Goal: Obtain resource: Download file/media

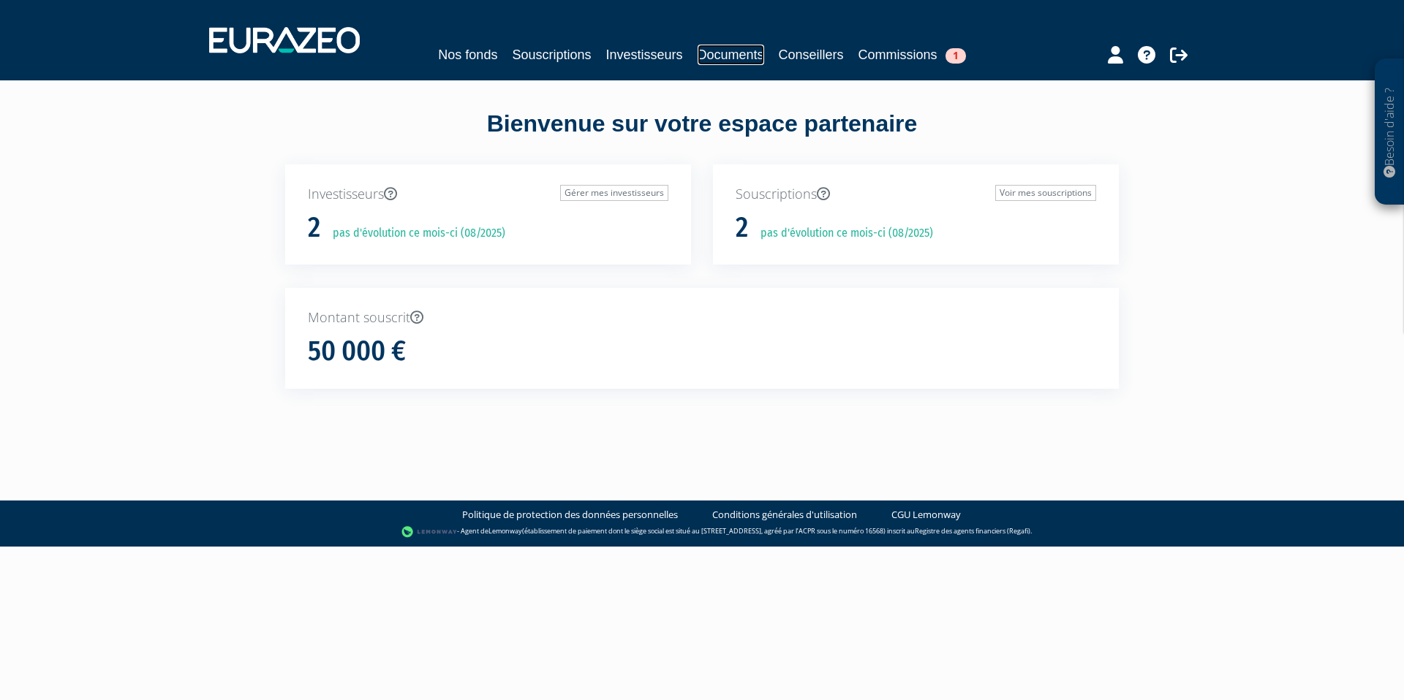
click at [733, 62] on link "Documents" at bounding box center [731, 55] width 67 height 20
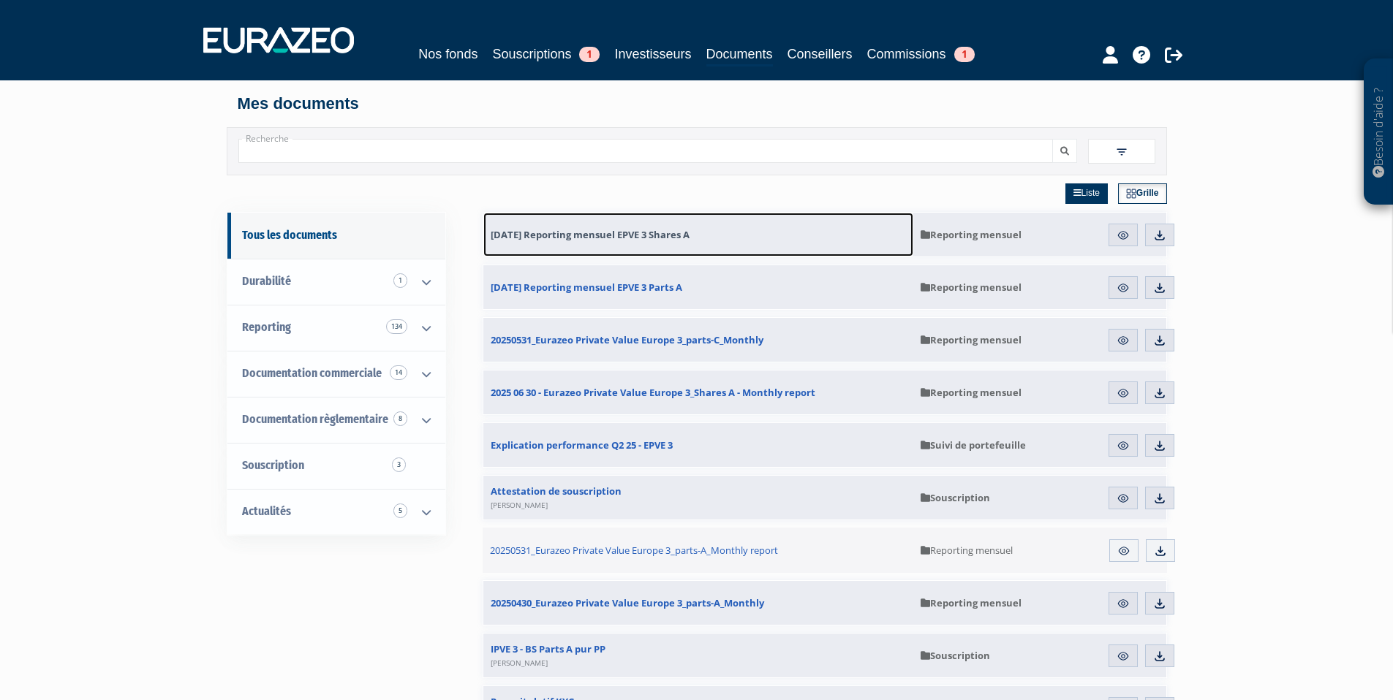
click at [645, 228] on span "30.06.2025 Reporting mensuel EPVE 3 Shares A" at bounding box center [590, 234] width 199 height 13
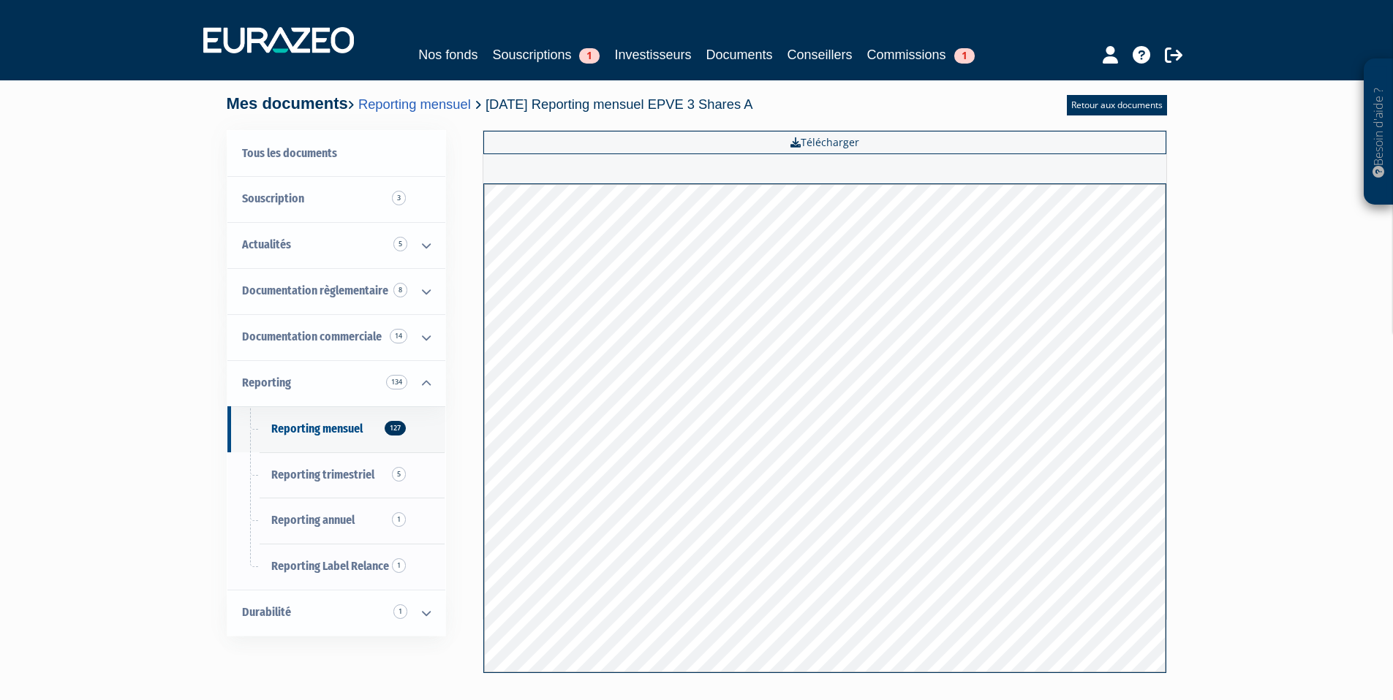
click at [186, 472] on div "Besoin d'aide ? × J'ai besoin d'aide Si vous avez une question à propos du fonc…" at bounding box center [696, 356] width 1393 height 713
click at [344, 531] on link "Reporting annuel 1" at bounding box center [336, 521] width 218 height 46
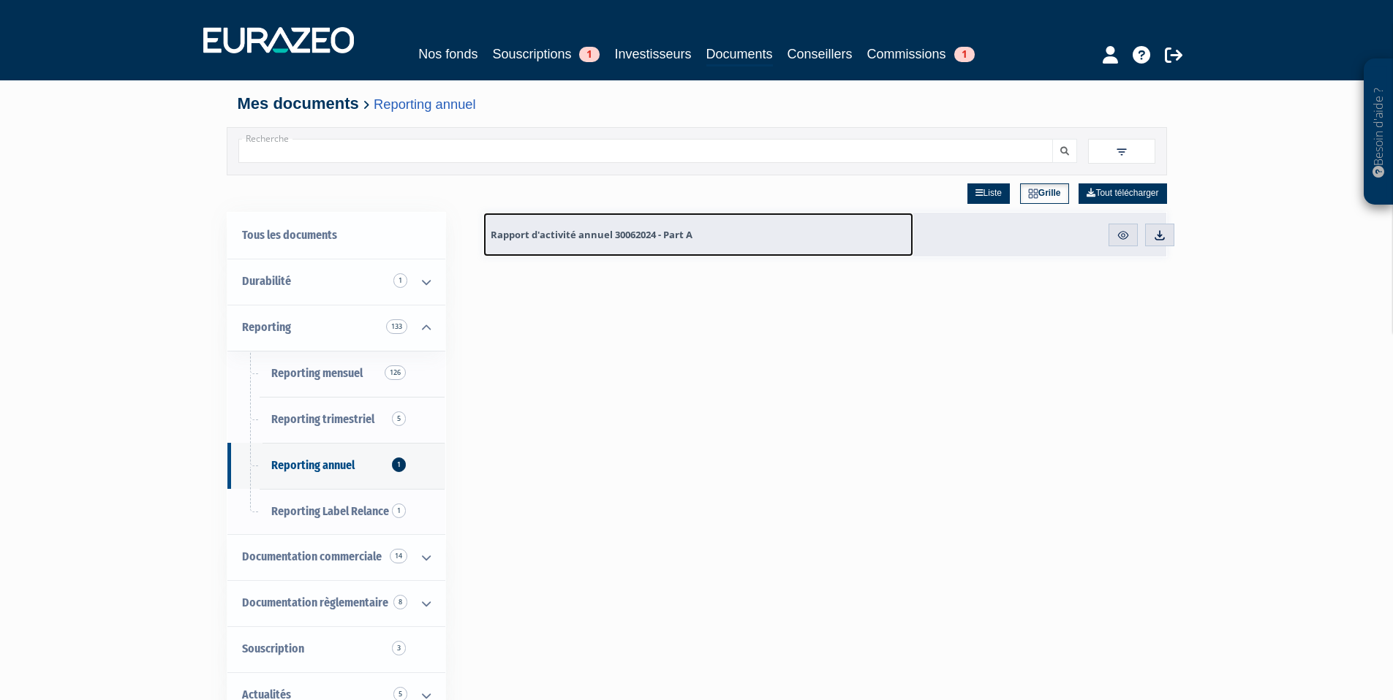
click at [580, 224] on link "Rapport d'activité annuel 30062024 - Part A" at bounding box center [698, 235] width 430 height 44
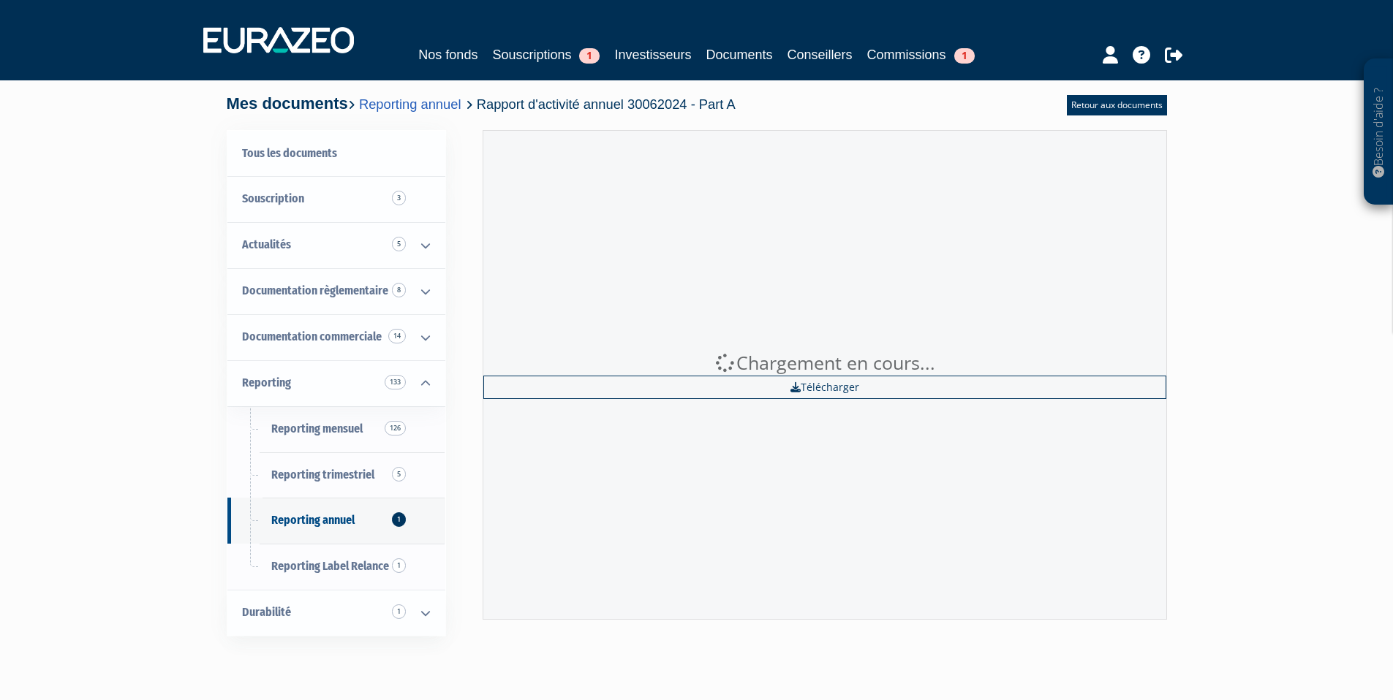
click at [1124, 235] on div "Chargement en cours... Télécharger" at bounding box center [825, 375] width 684 height 490
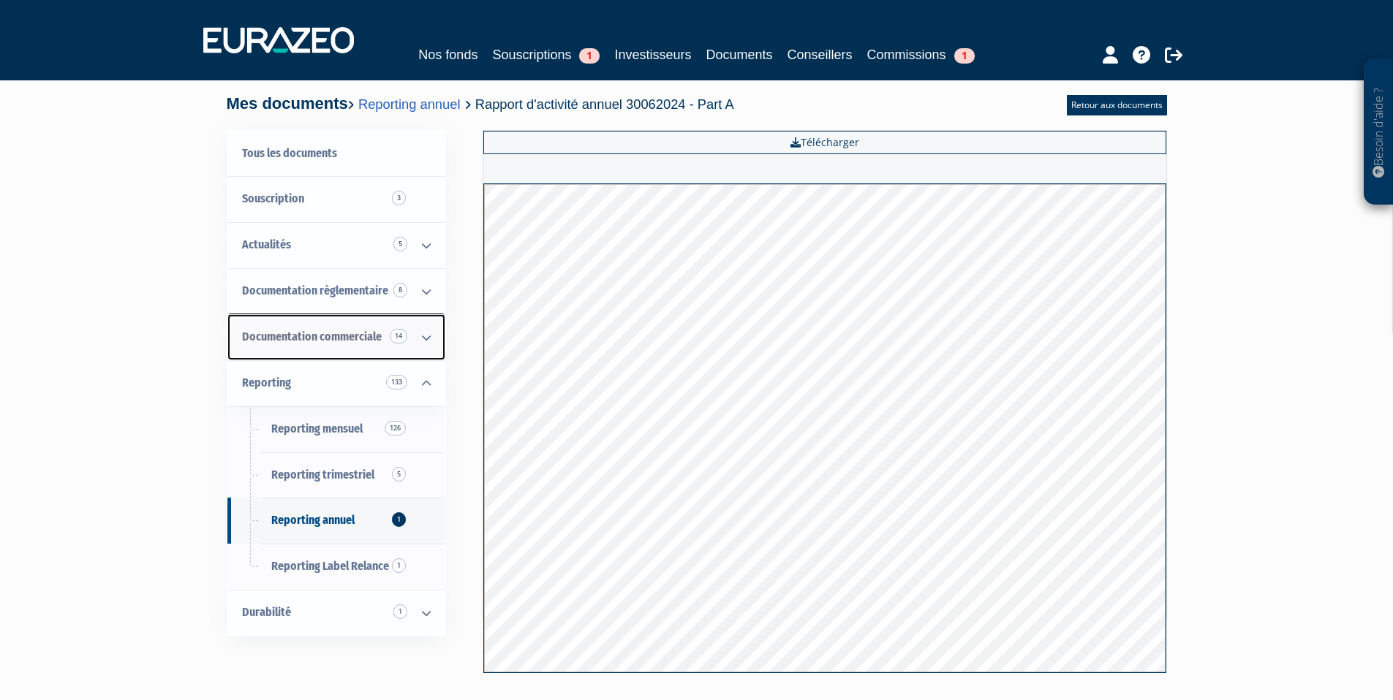
click at [295, 342] on span "Documentation commerciale 14" at bounding box center [312, 337] width 140 height 14
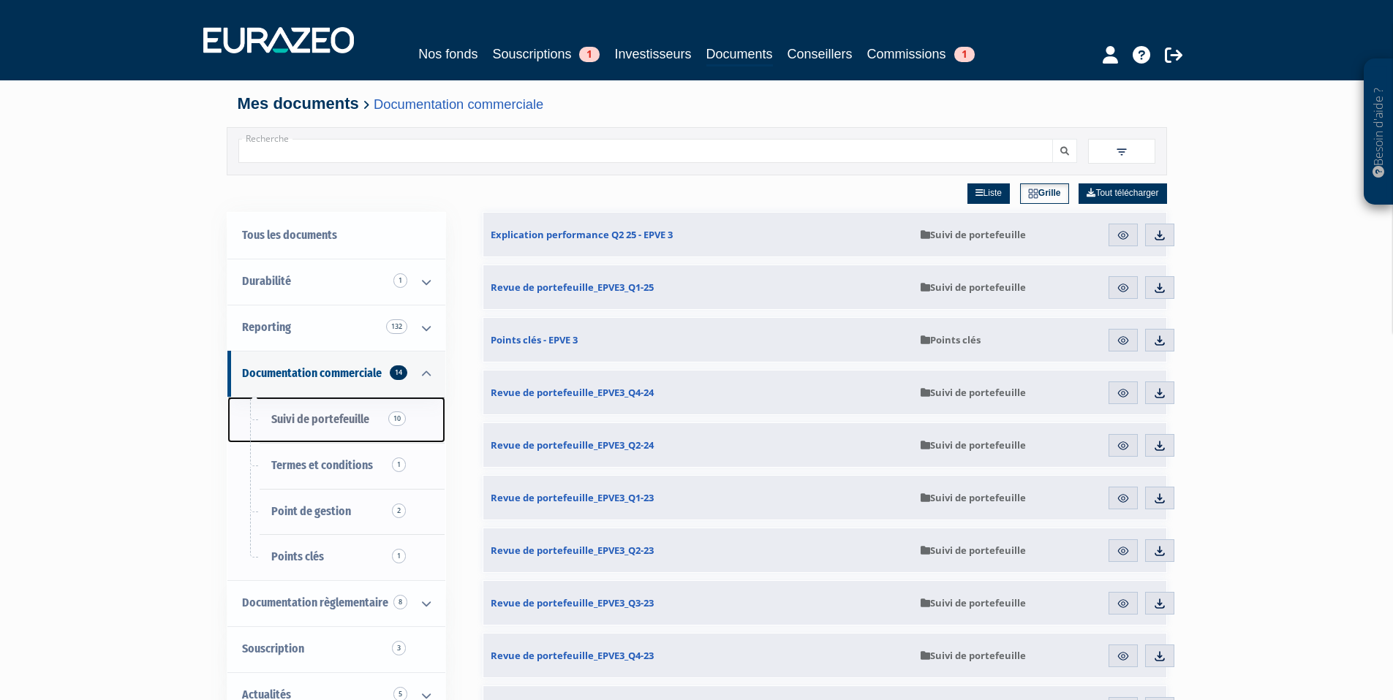
click at [321, 423] on span "Suivi de portefeuille 10" at bounding box center [320, 419] width 98 height 14
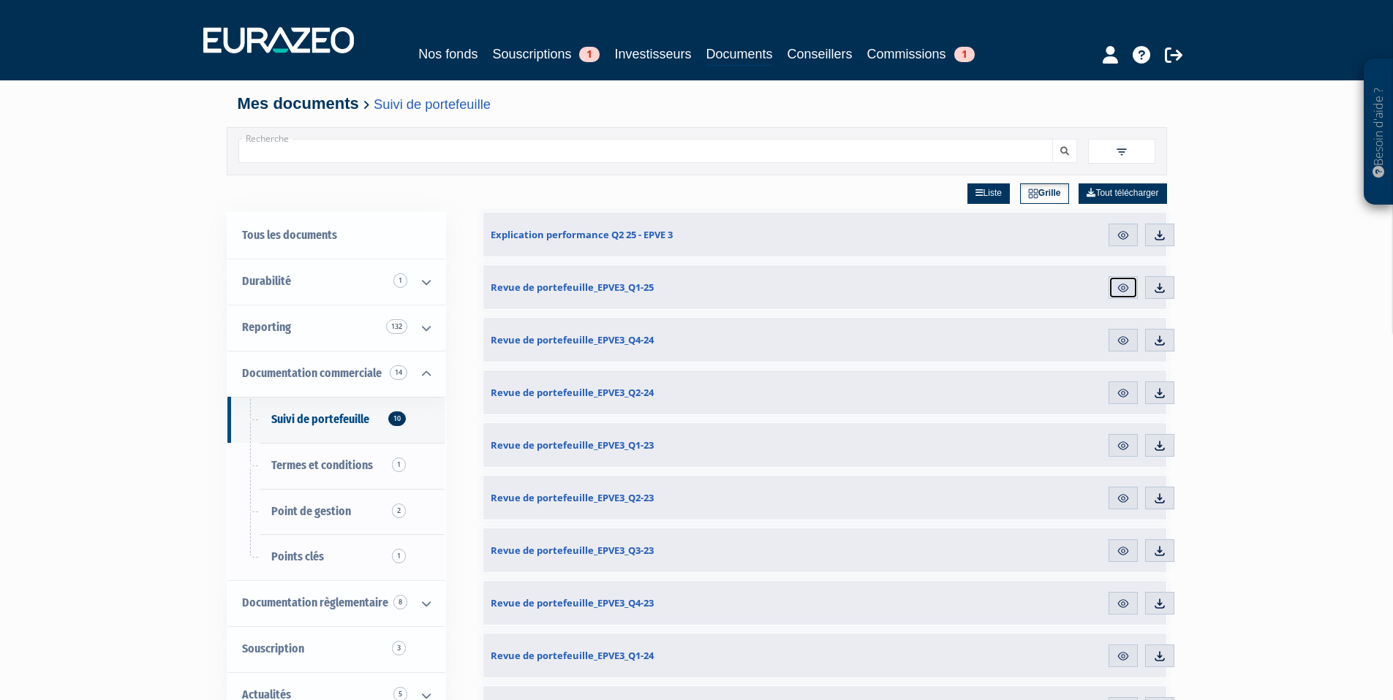
click at [1135, 290] on link "Aperçu" at bounding box center [1122, 287] width 29 height 23
